Goal: Register for event/course: Sign up to attend an event or enroll in a course

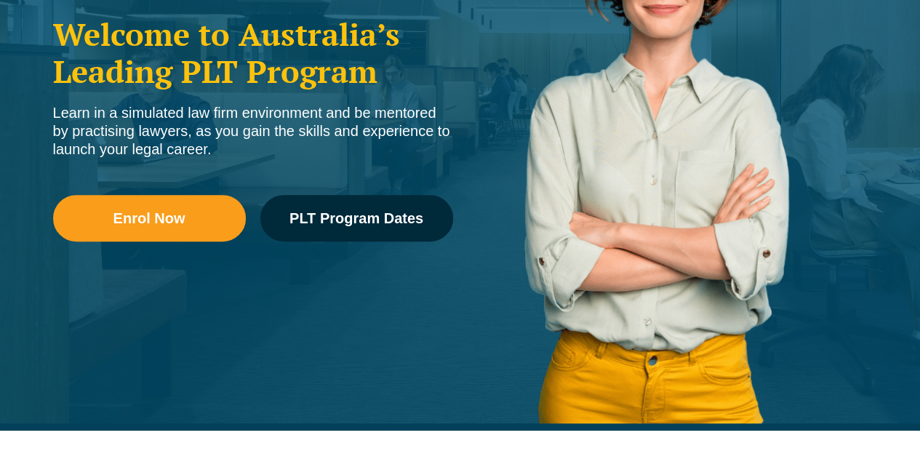
scroll to position [310, 0]
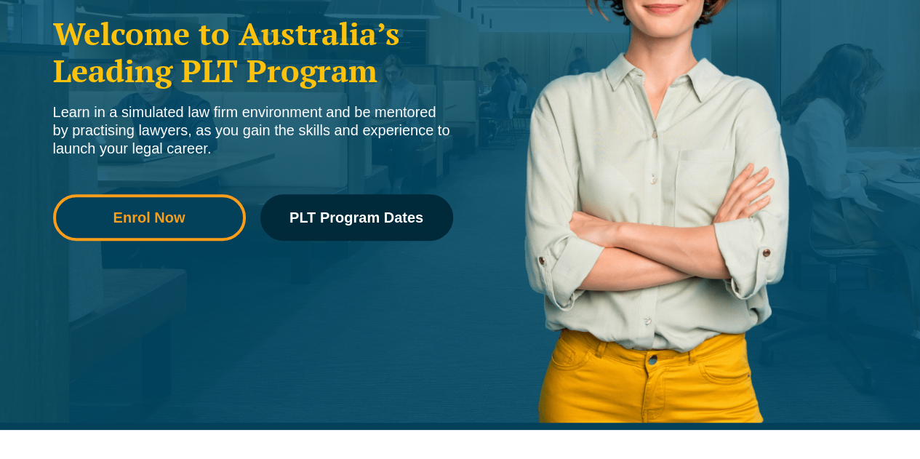
click at [157, 220] on span "Enrol Now" at bounding box center [149, 217] width 72 height 15
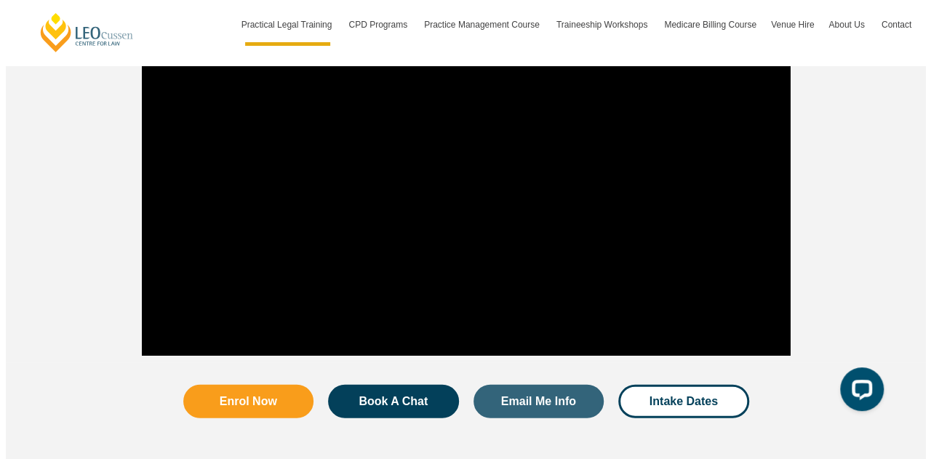
scroll to position [1558, 0]
